Goal: Information Seeking & Learning: Learn about a topic

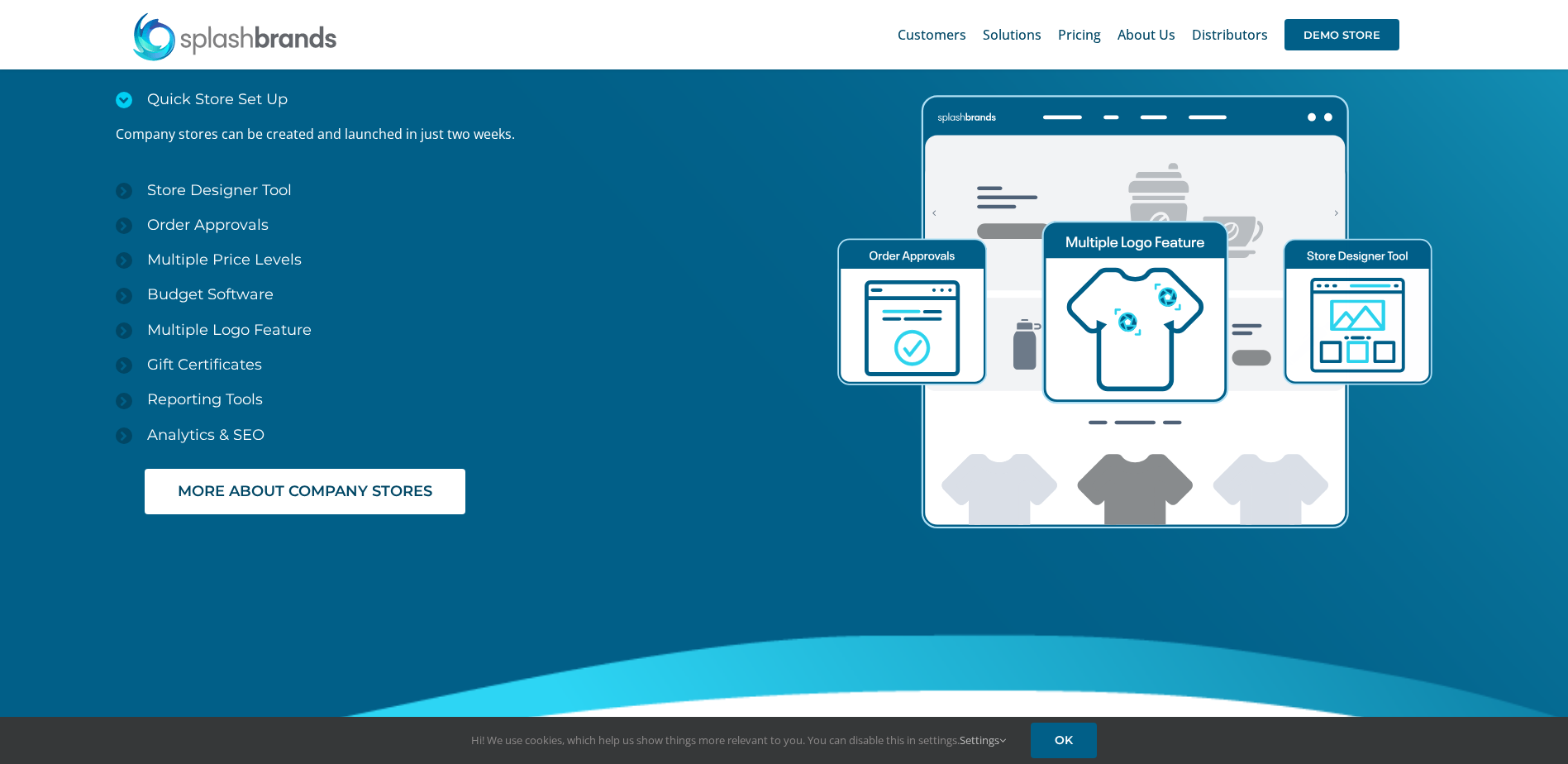
scroll to position [2397, 0]
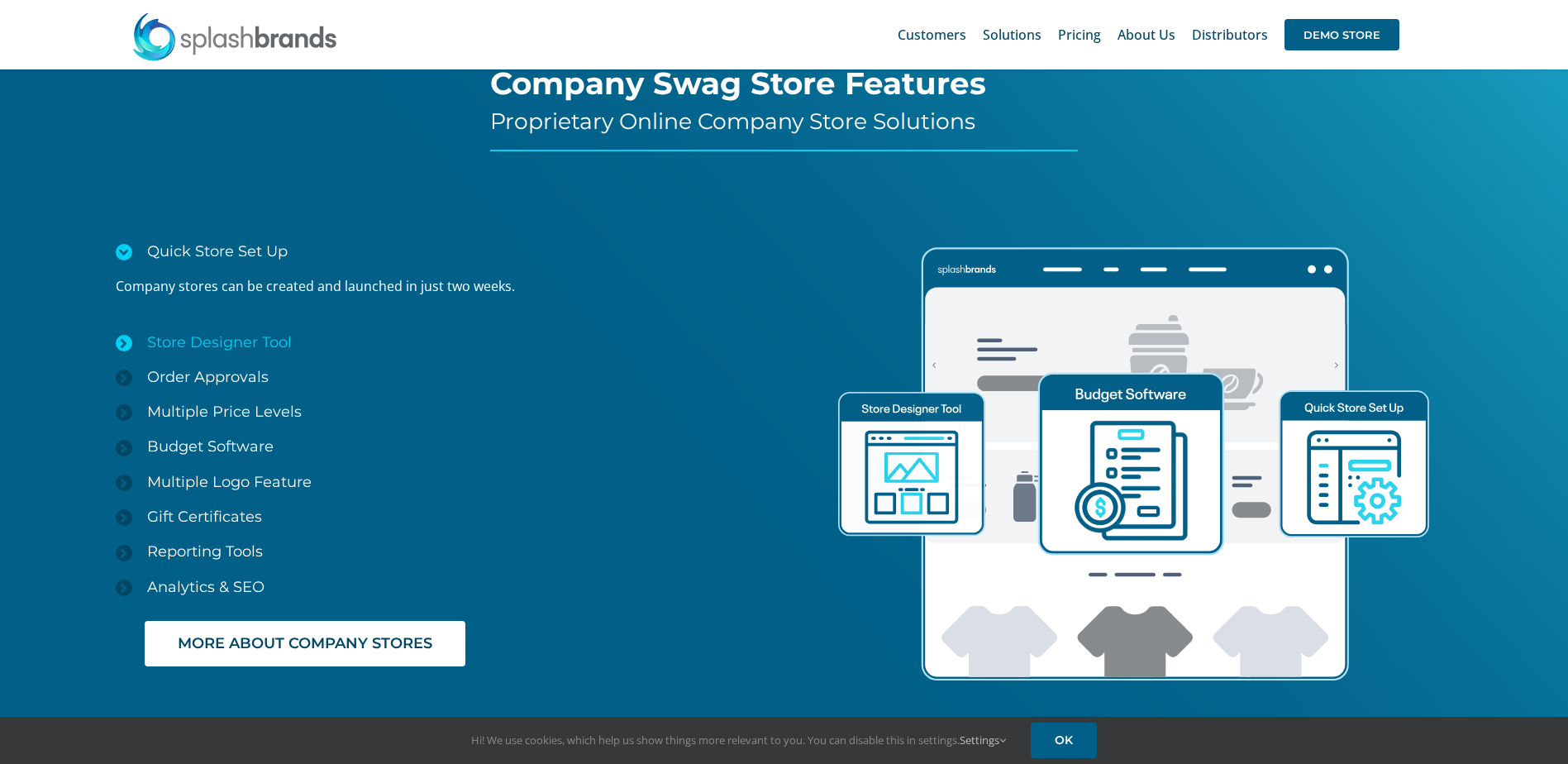
click at [124, 341] on icon at bounding box center [124, 343] width 17 height 17
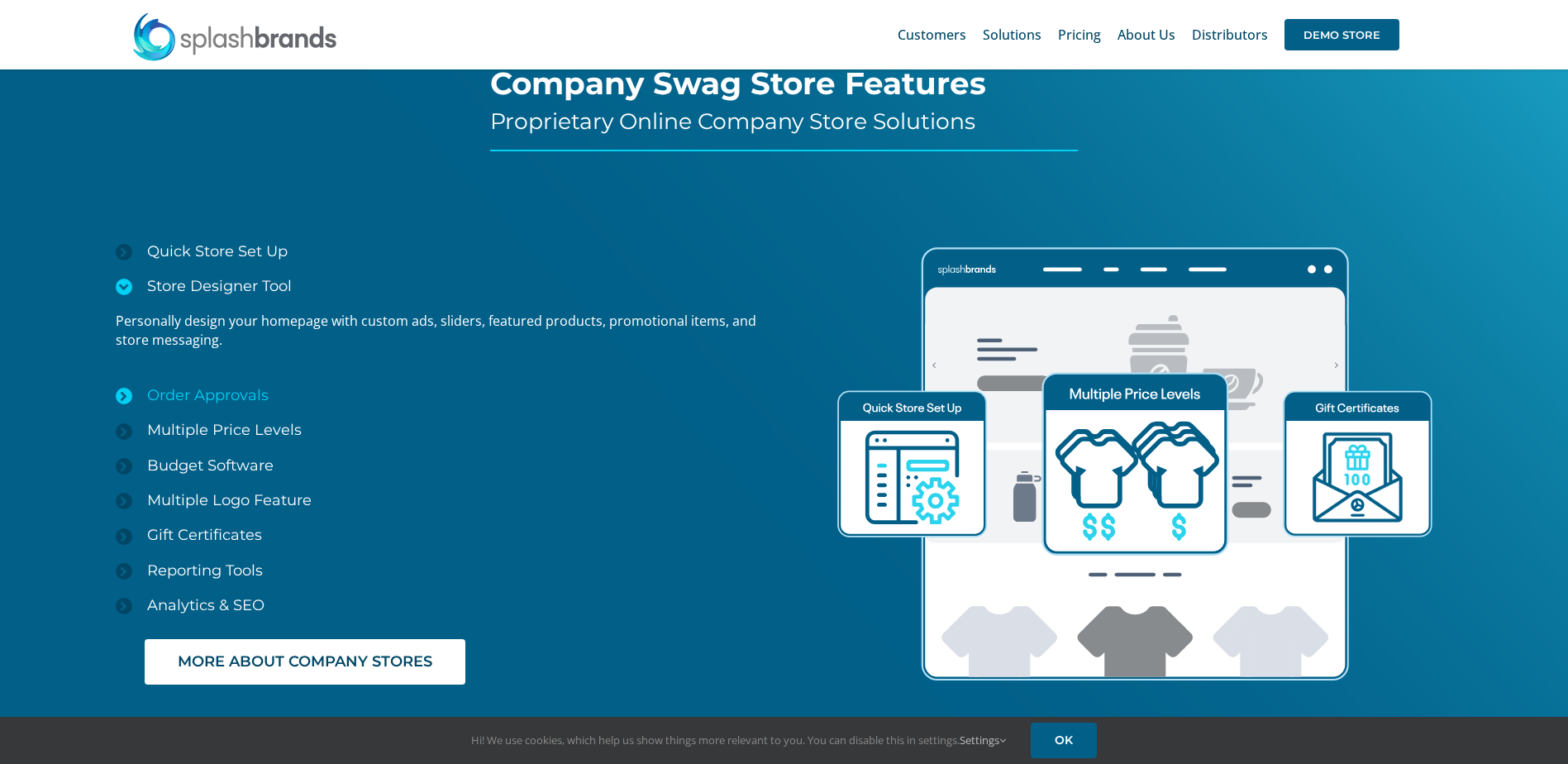
click at [122, 395] on icon at bounding box center [124, 395] width 17 height 17
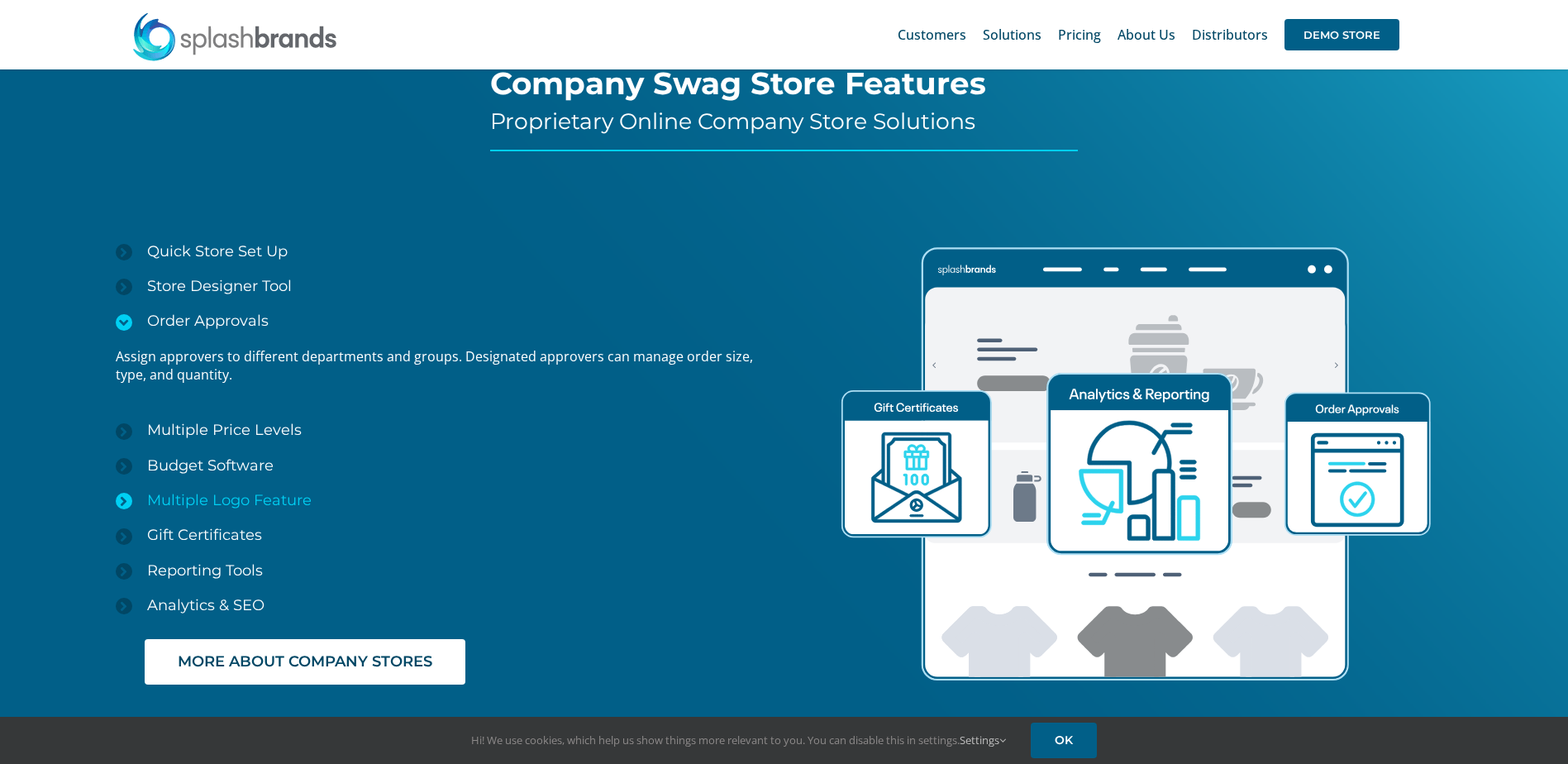
click at [124, 501] on icon at bounding box center [124, 500] width 17 height 17
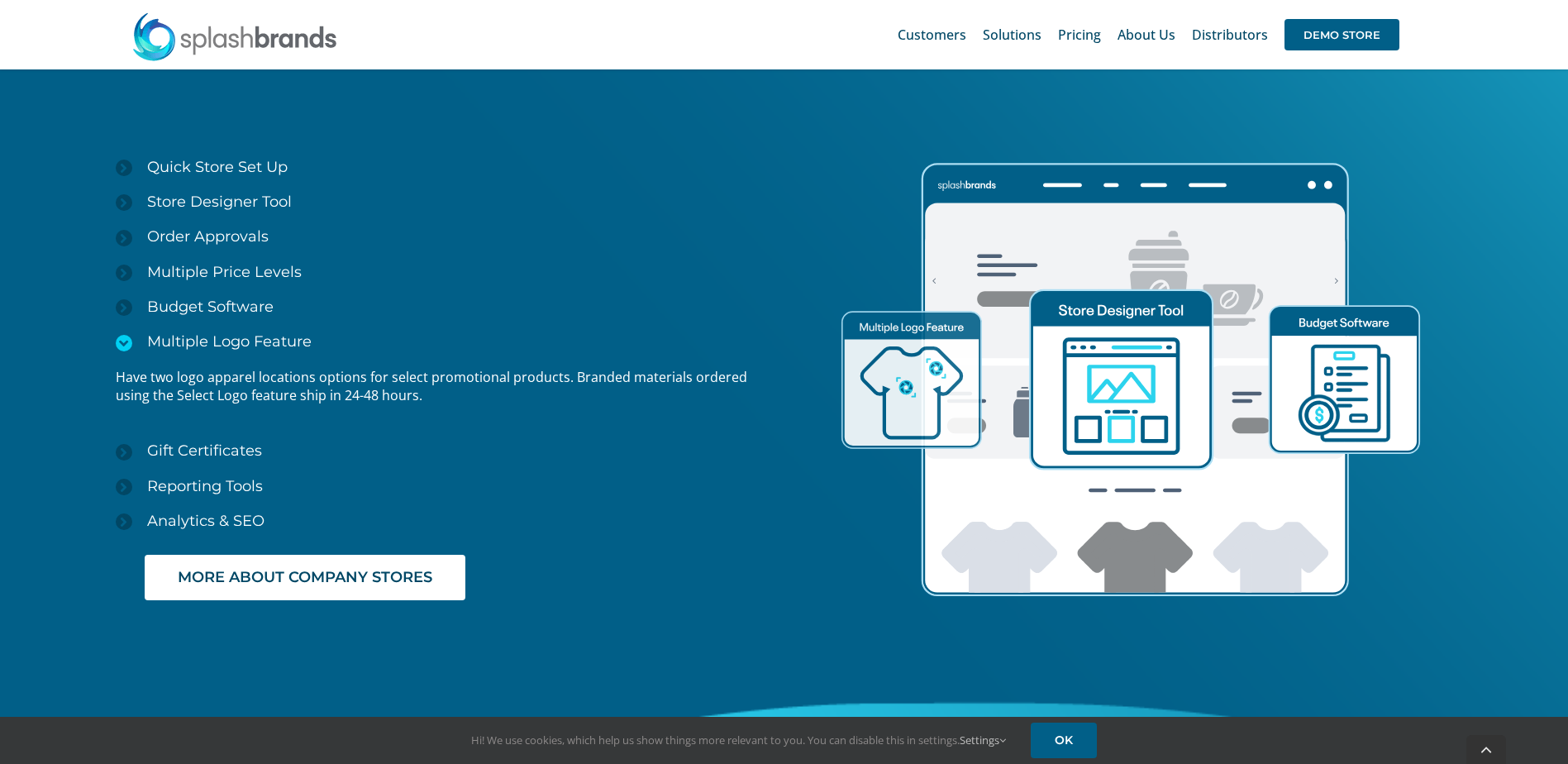
scroll to position [2563, 0]
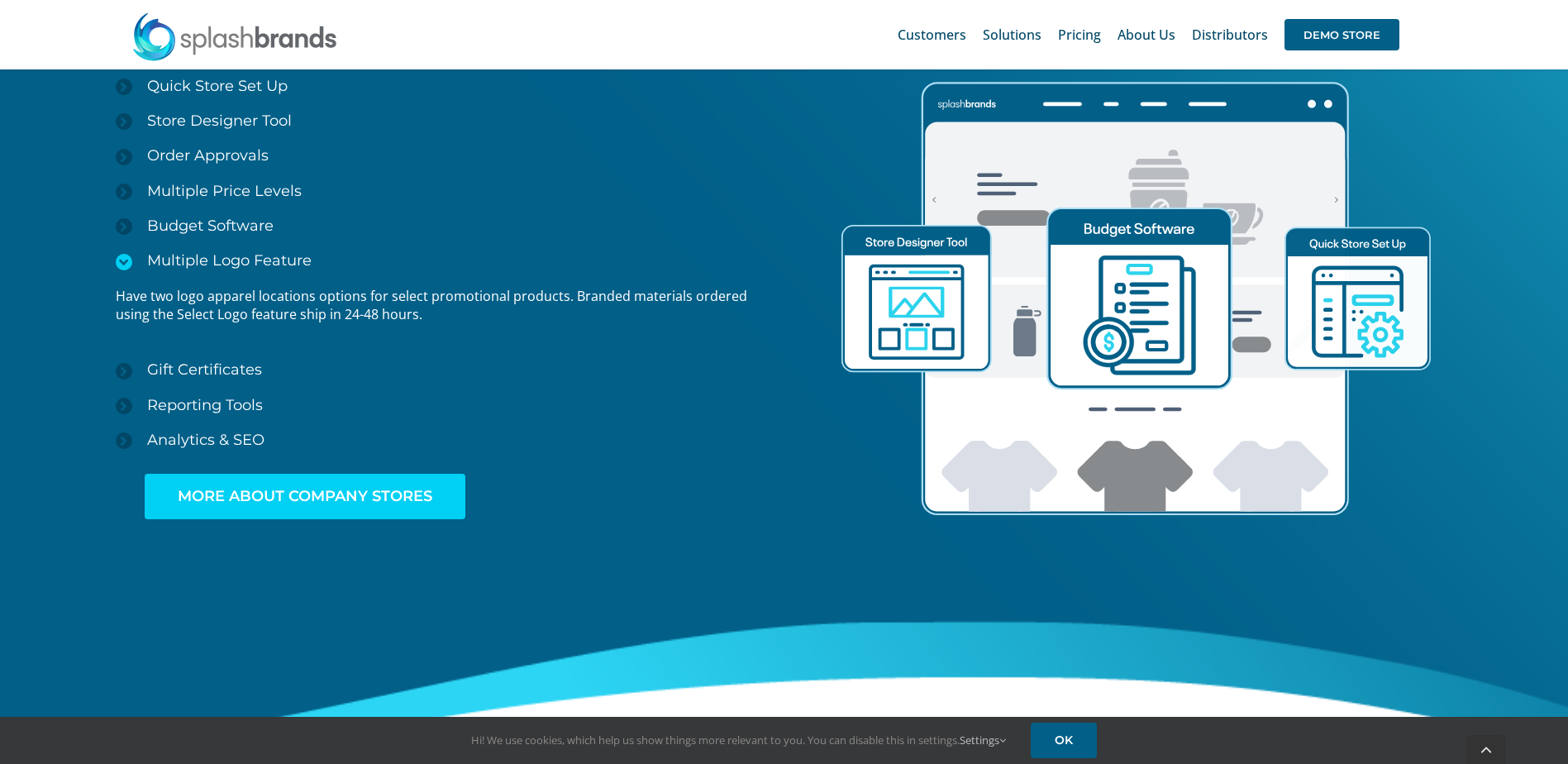
click at [356, 502] on span "MORE ABOUT COMPANY STORES" at bounding box center [305, 496] width 255 height 18
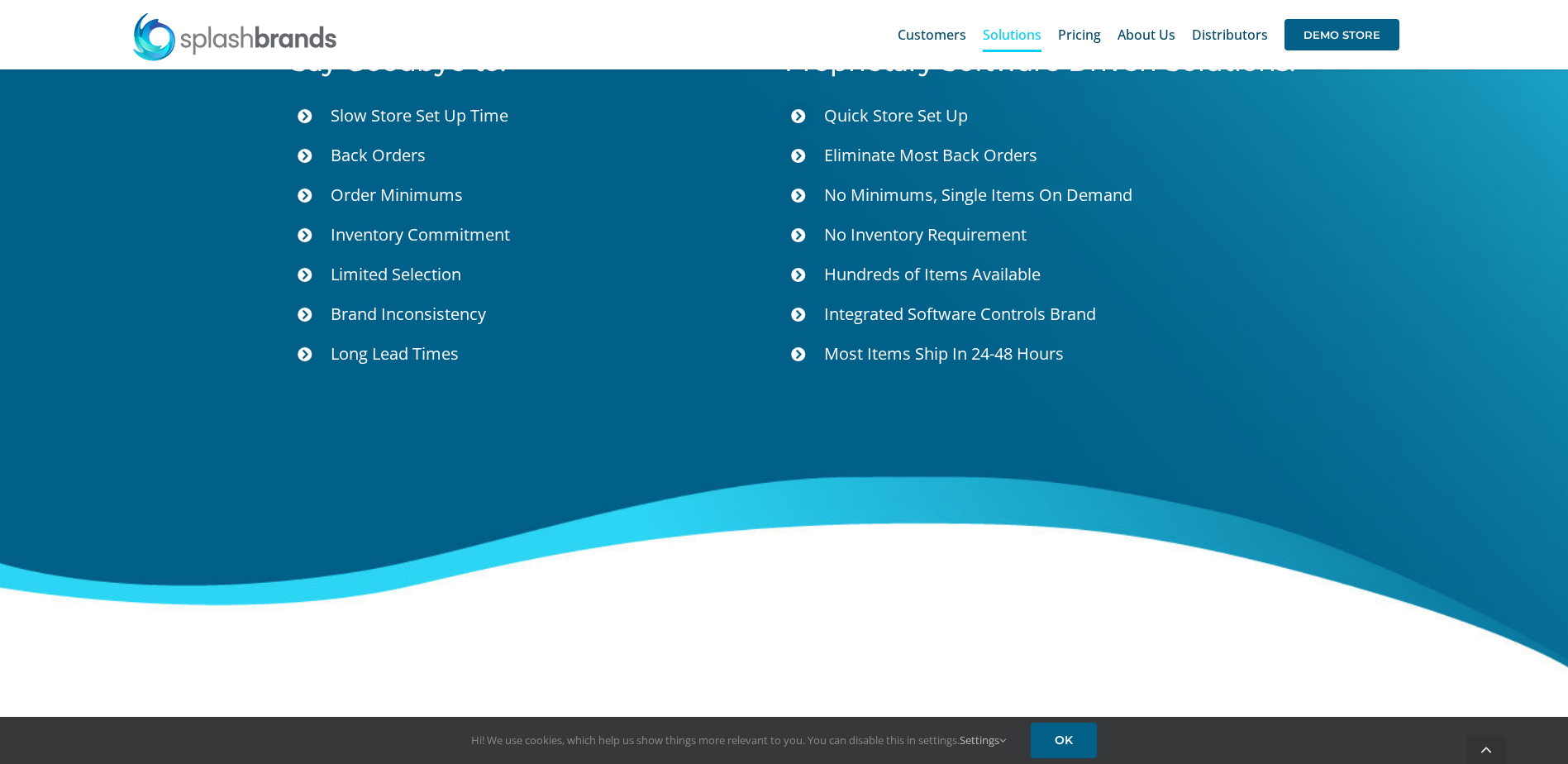
scroll to position [6030, 0]
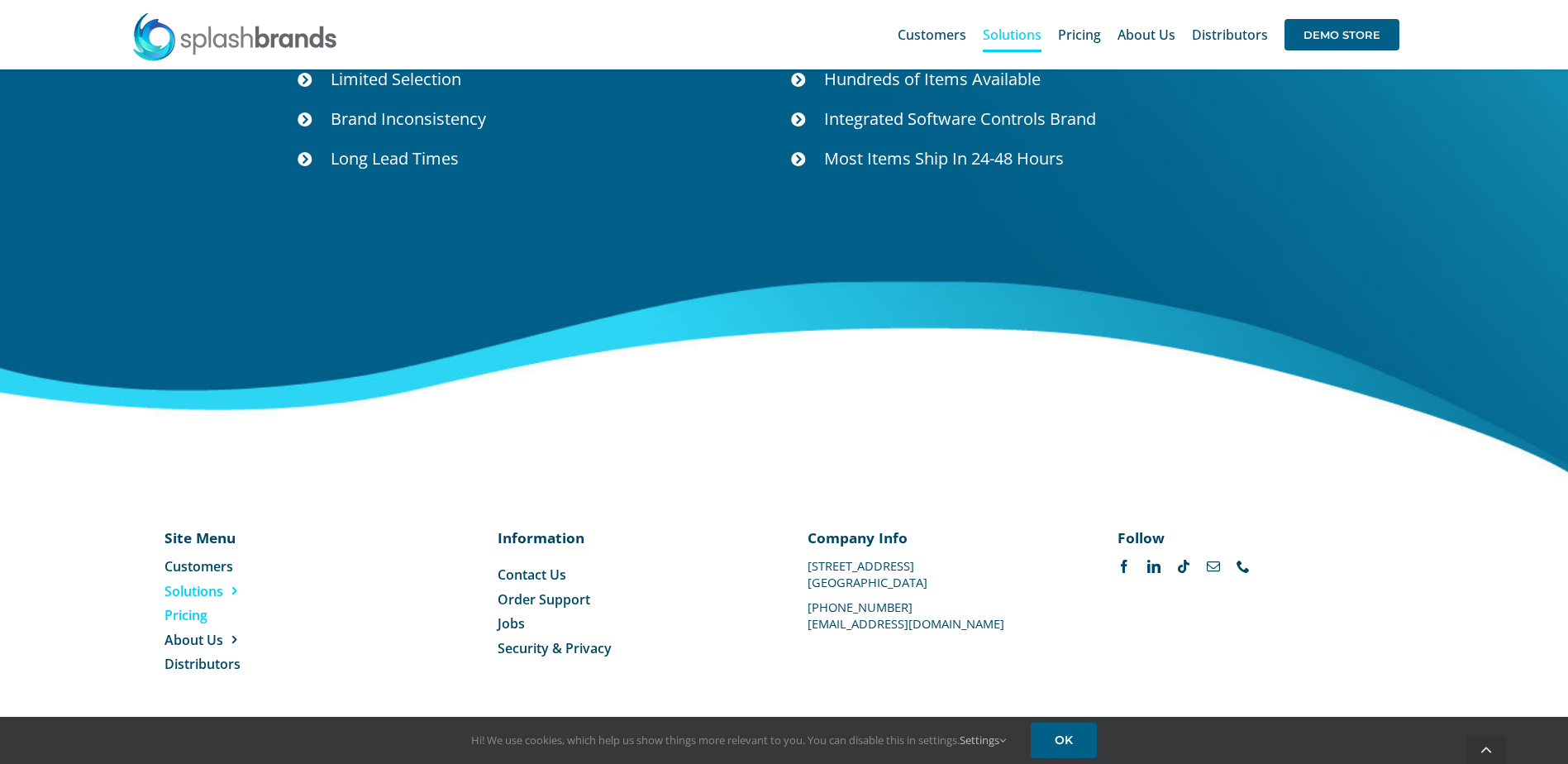
click at [196, 613] on span "Pricing" at bounding box center [185, 615] width 42 height 18
